Goal: Contribute content

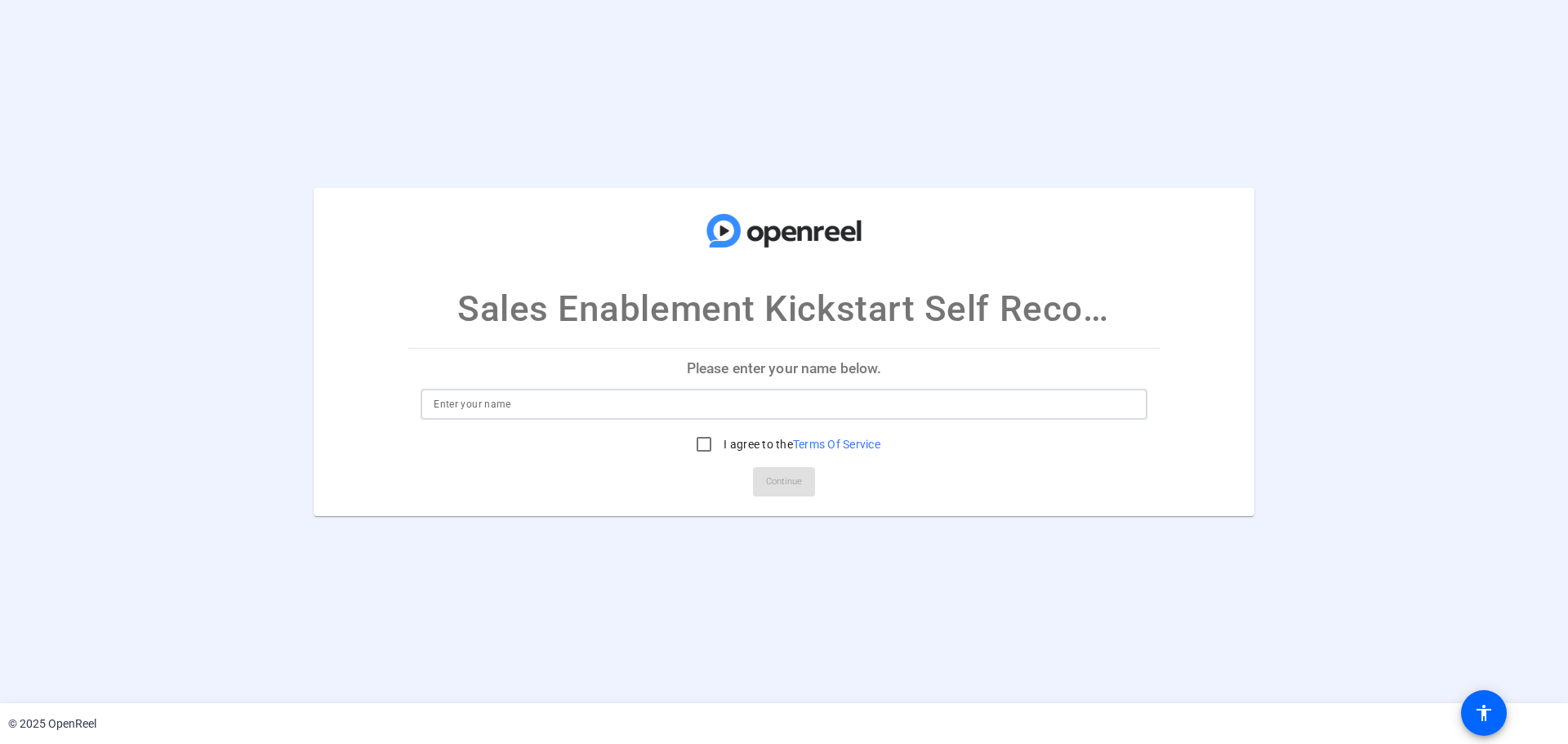
click at [526, 402] on input at bounding box center [784, 404] width 701 height 20
type input "[PERSON_NAME]"
click at [705, 447] on input "I agree to the Terms Of Service" at bounding box center [705, 444] width 33 height 33
checkbox input "true"
click at [788, 484] on span "Continue" at bounding box center [784, 482] width 36 height 24
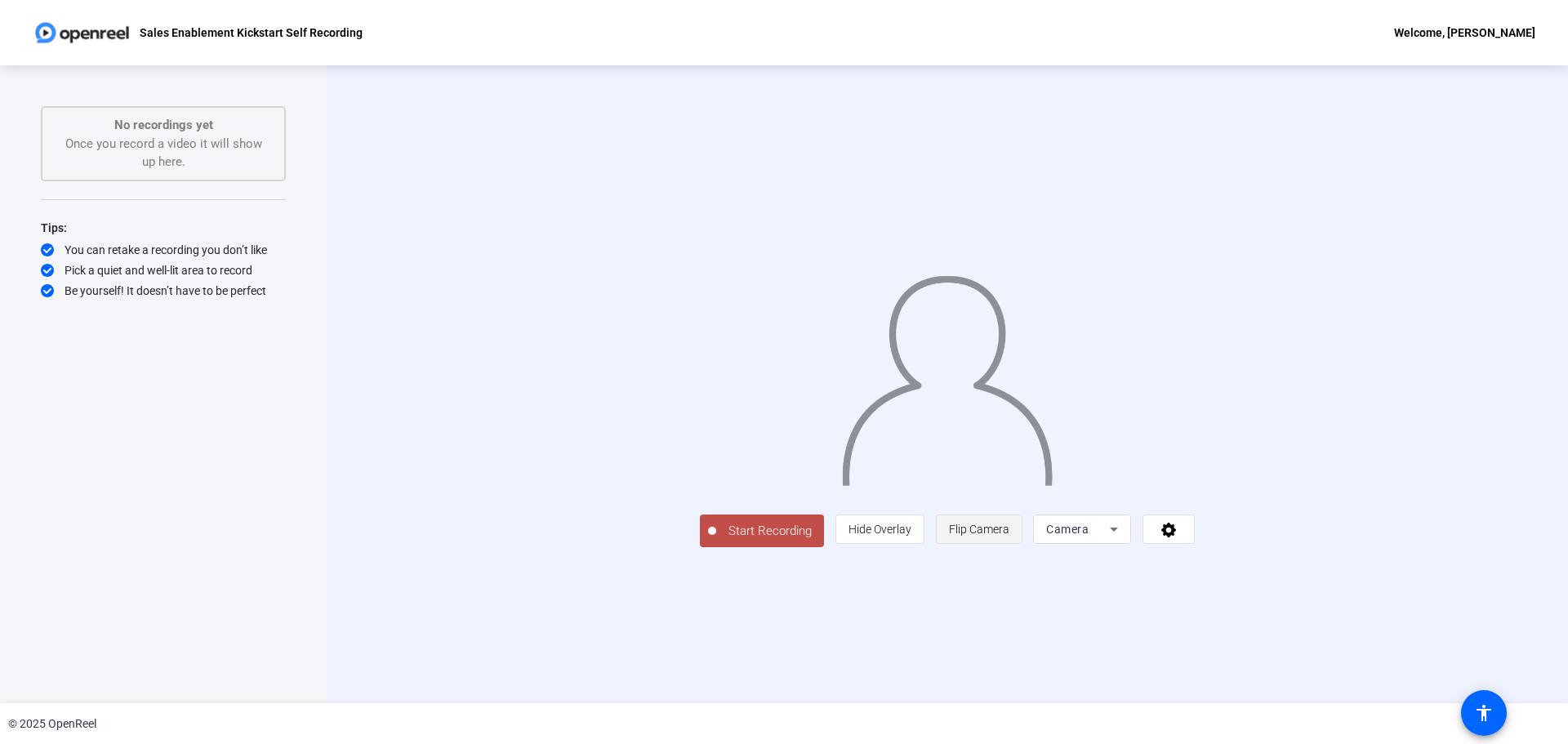
click at [1009, 536] on span "Flip Camera" at bounding box center [980, 529] width 61 height 13
click at [911, 536] on span "Hide Overlay" at bounding box center [880, 529] width 63 height 13
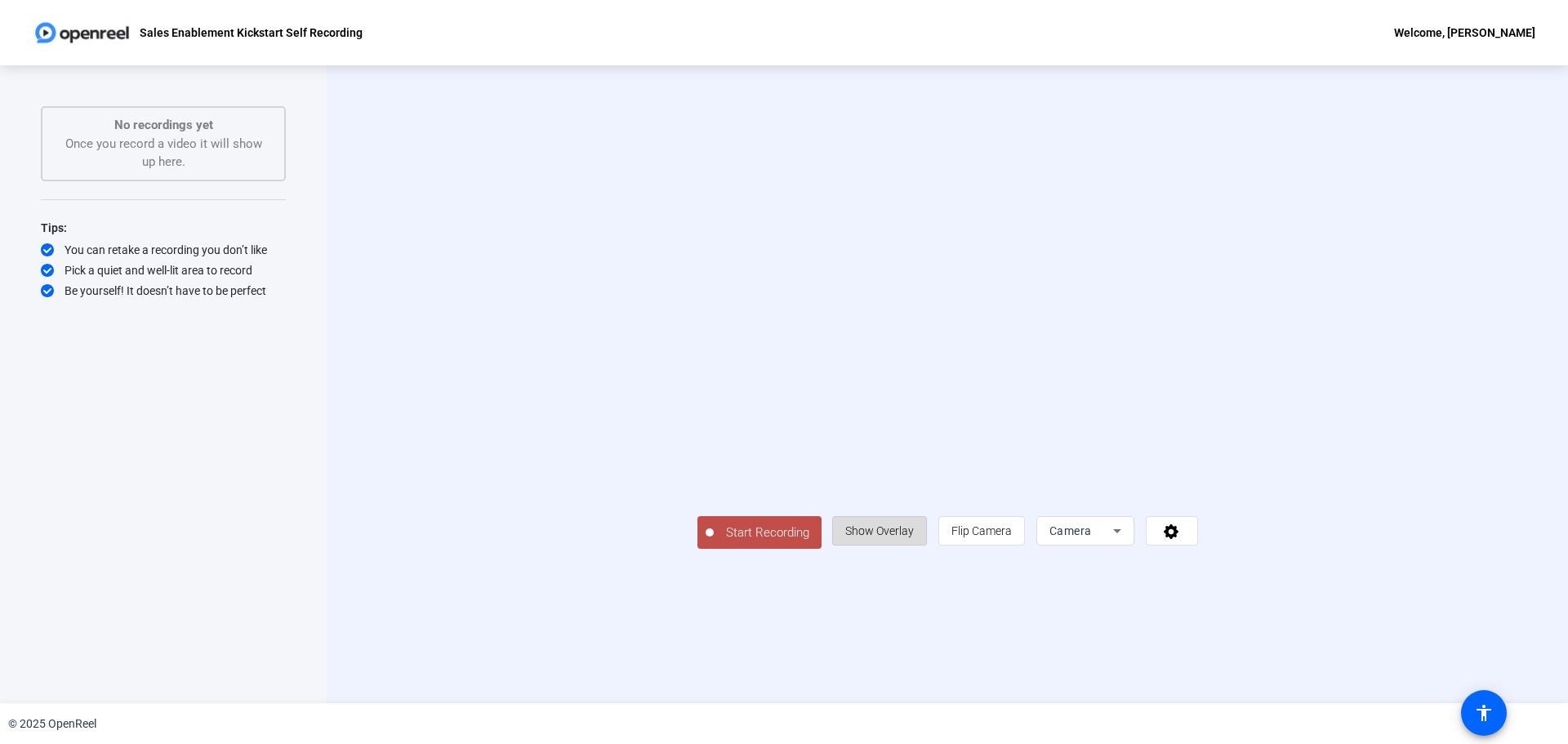
click at [914, 537] on span "Show Overlay" at bounding box center [879, 530] width 69 height 13
